Goal: Transaction & Acquisition: Subscribe to service/newsletter

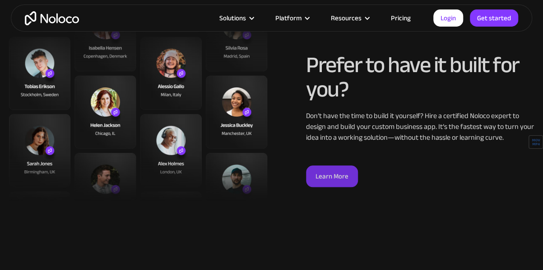
scroll to position [2202, 0]
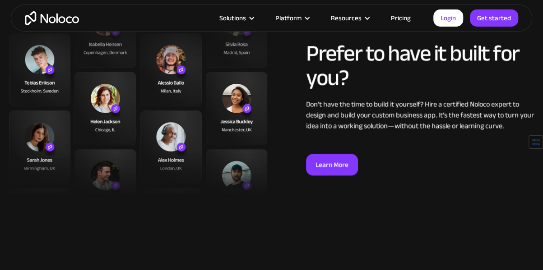
click at [402, 20] on link "Pricing" at bounding box center [400, 18] width 42 height 12
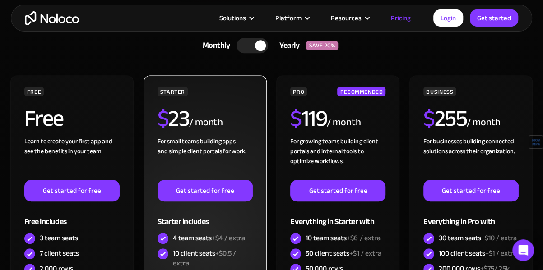
scroll to position [299, 0]
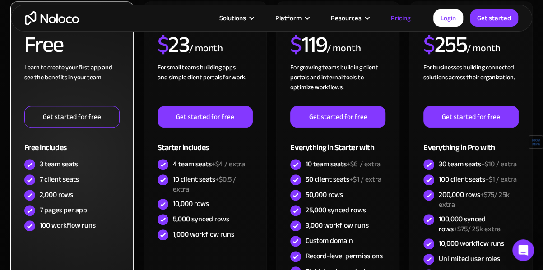
click at [91, 122] on link "Get started for free" at bounding box center [71, 117] width 95 height 22
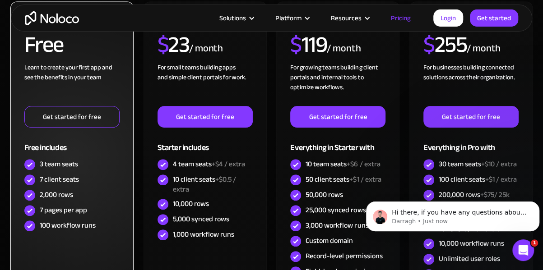
scroll to position [0, 0]
